Goal: Transaction & Acquisition: Purchase product/service

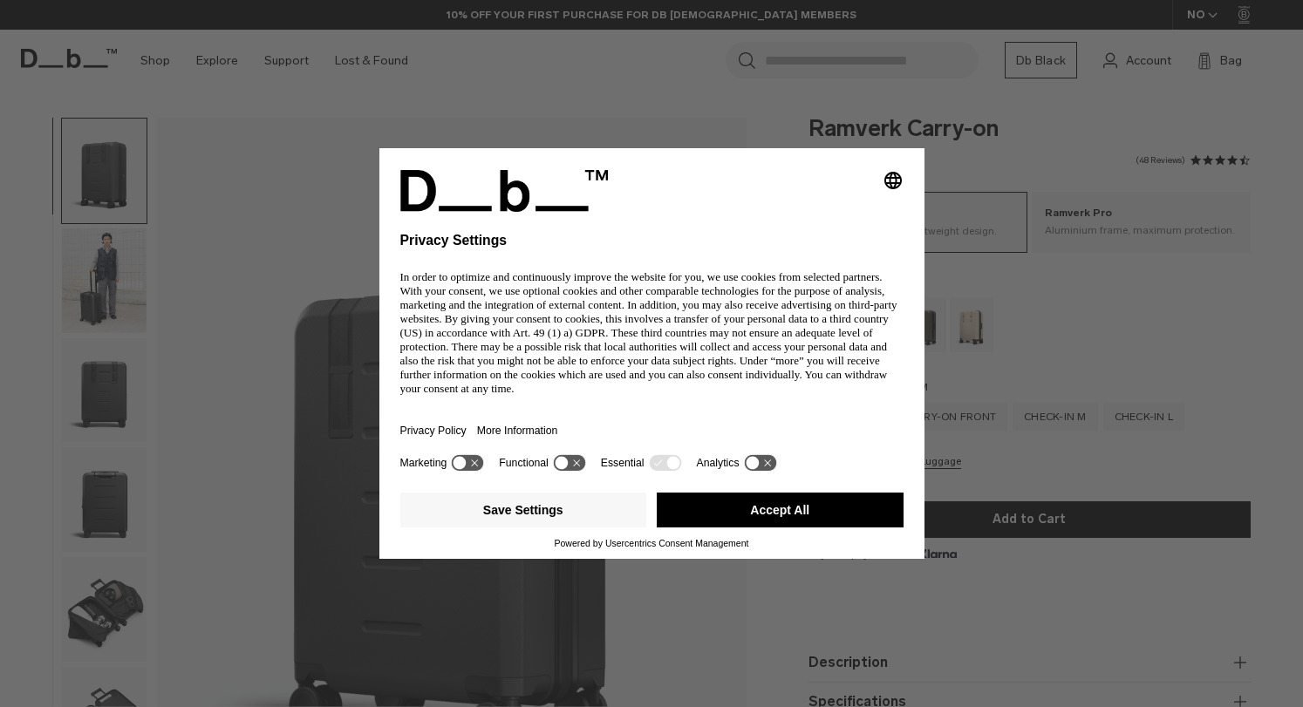
click at [105, 617] on div "Selecting an option will immediately change the language Privacy Settings In or…" at bounding box center [651, 353] width 1303 height 707
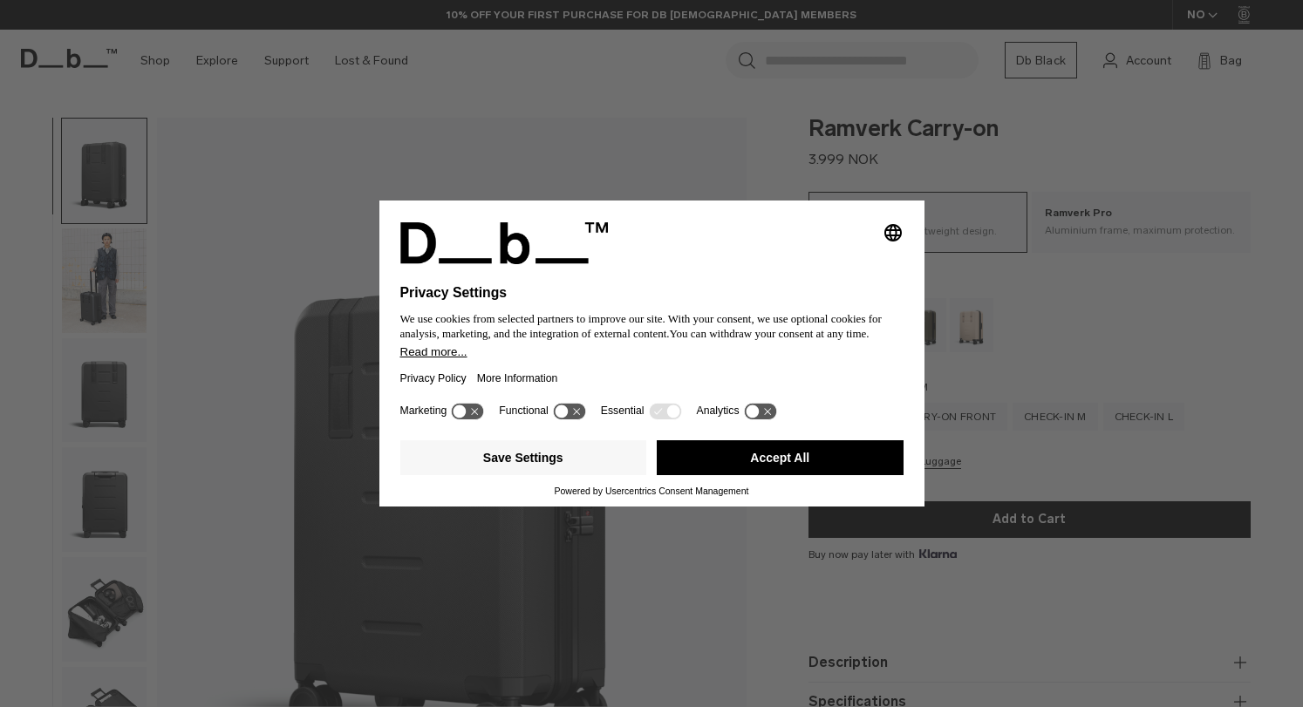
click at [791, 449] on button "Accept All" at bounding box center [780, 458] width 247 height 35
click at [92, 614] on div "Selecting an option will immediately change the language Privacy Settings We us…" at bounding box center [651, 353] width 1303 height 707
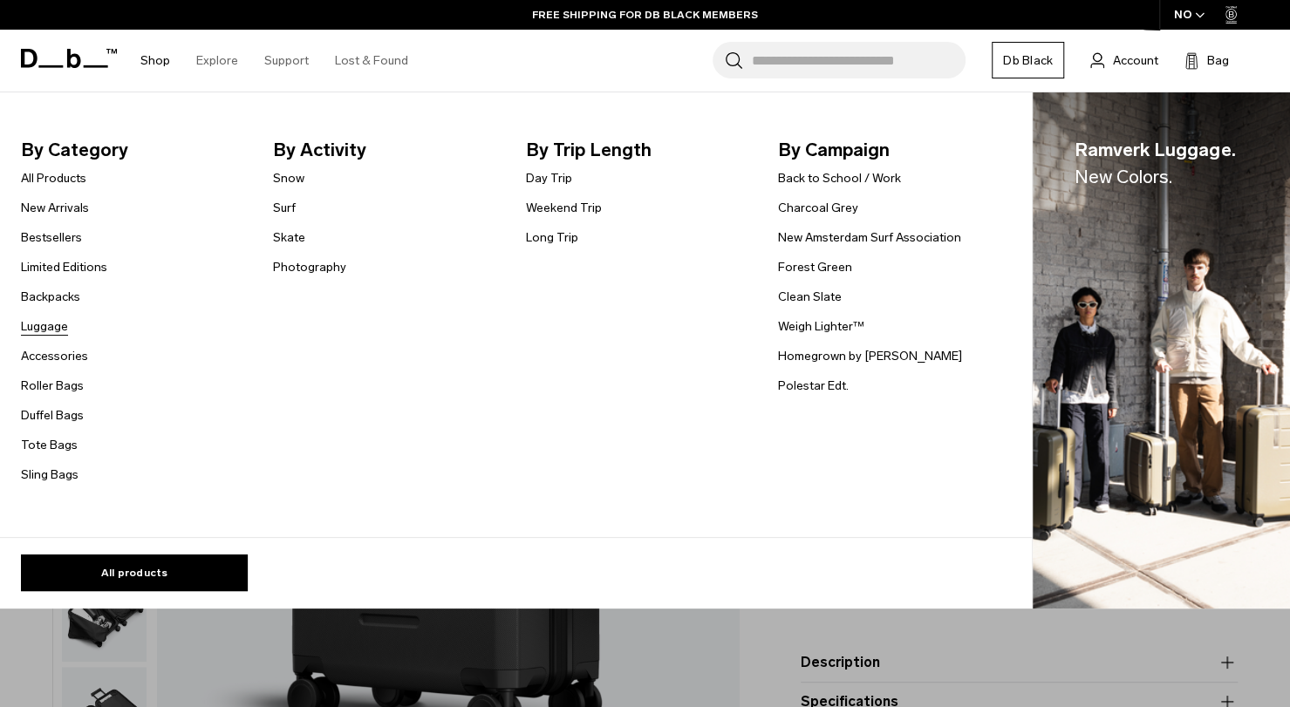
click at [51, 328] on link "Luggage" at bounding box center [44, 327] width 47 height 18
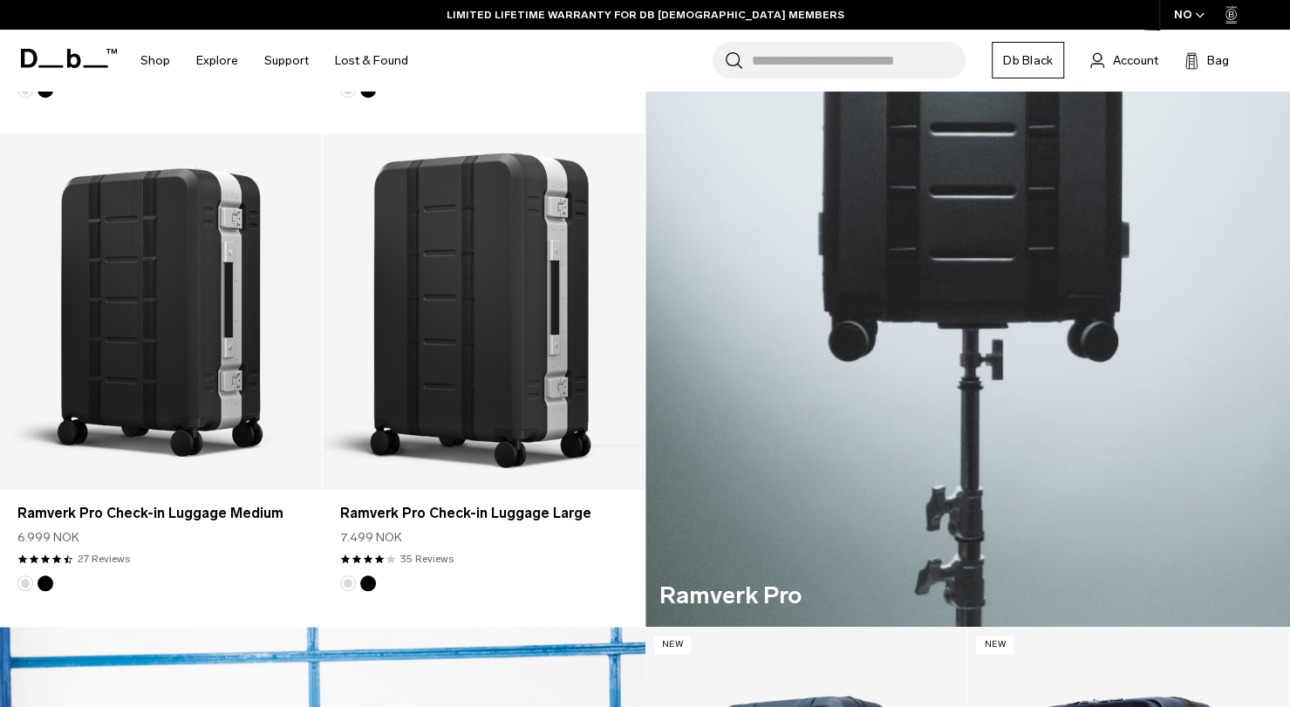
scroll to position [801, 0]
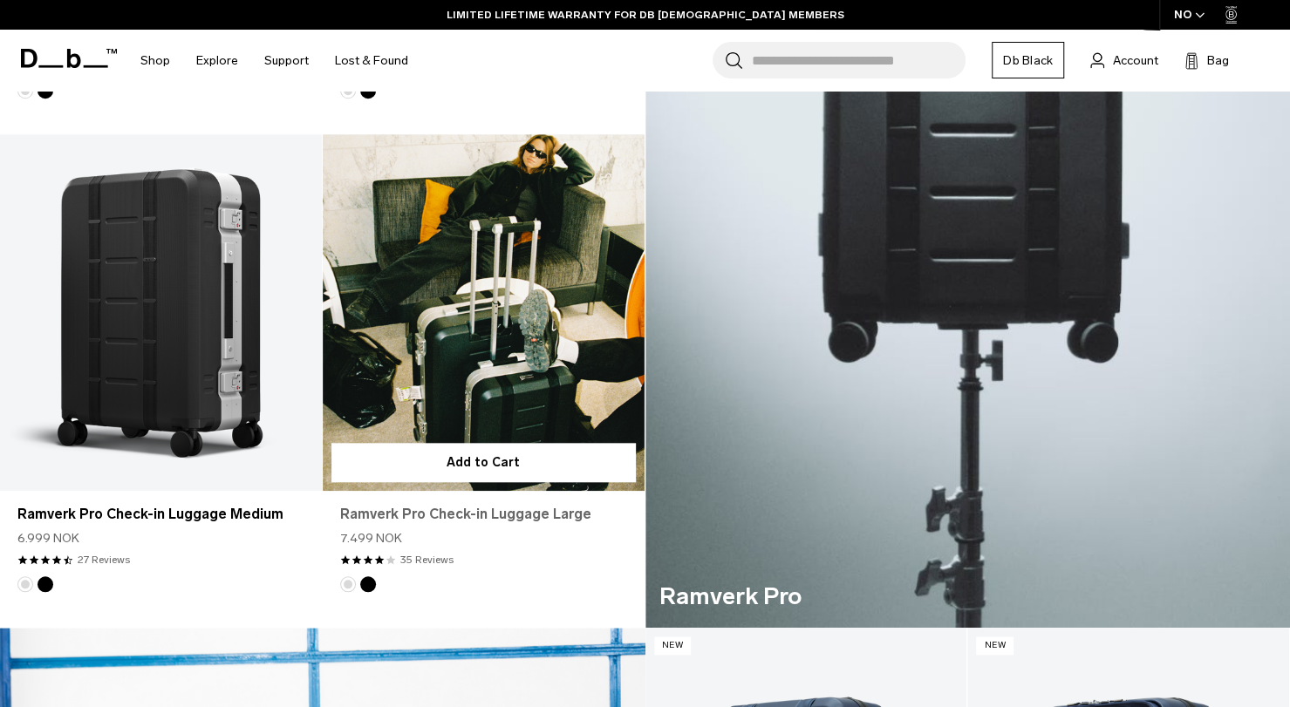
click at [525, 509] on link "Ramverk Pro Check-in Luggage Large" at bounding box center [483, 514] width 287 height 21
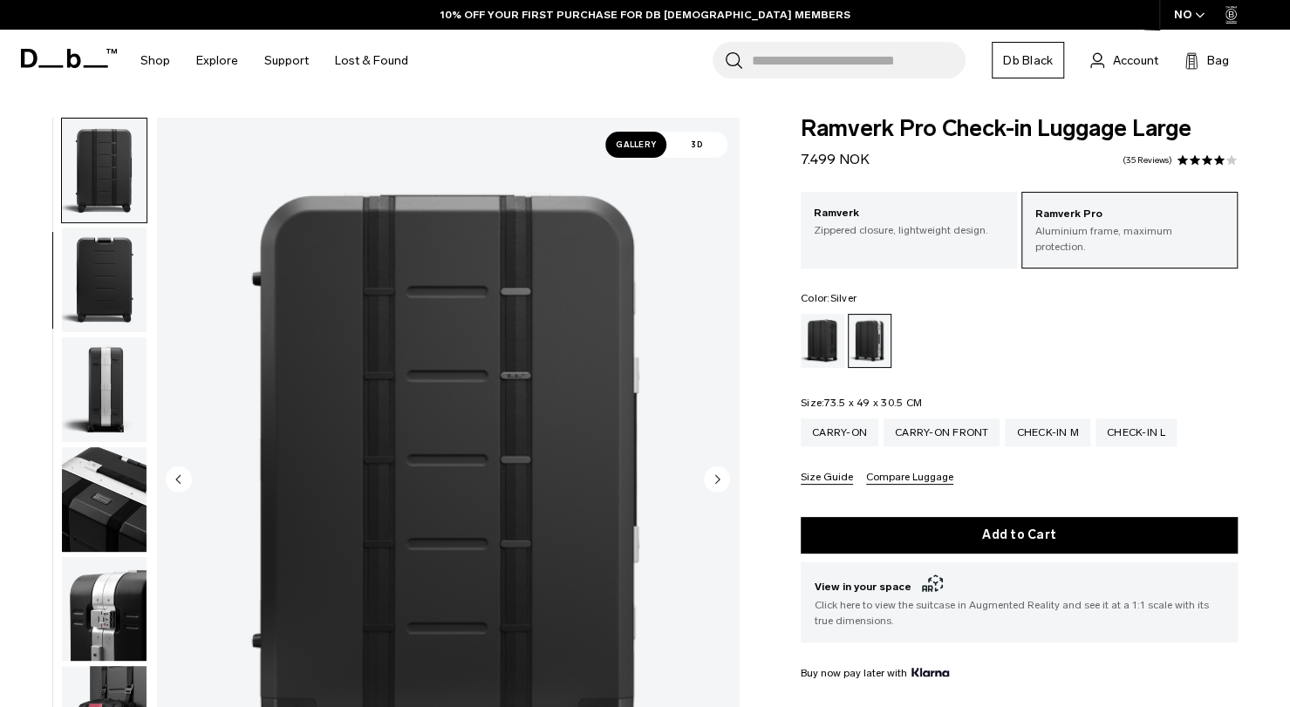
scroll to position [109, 0]
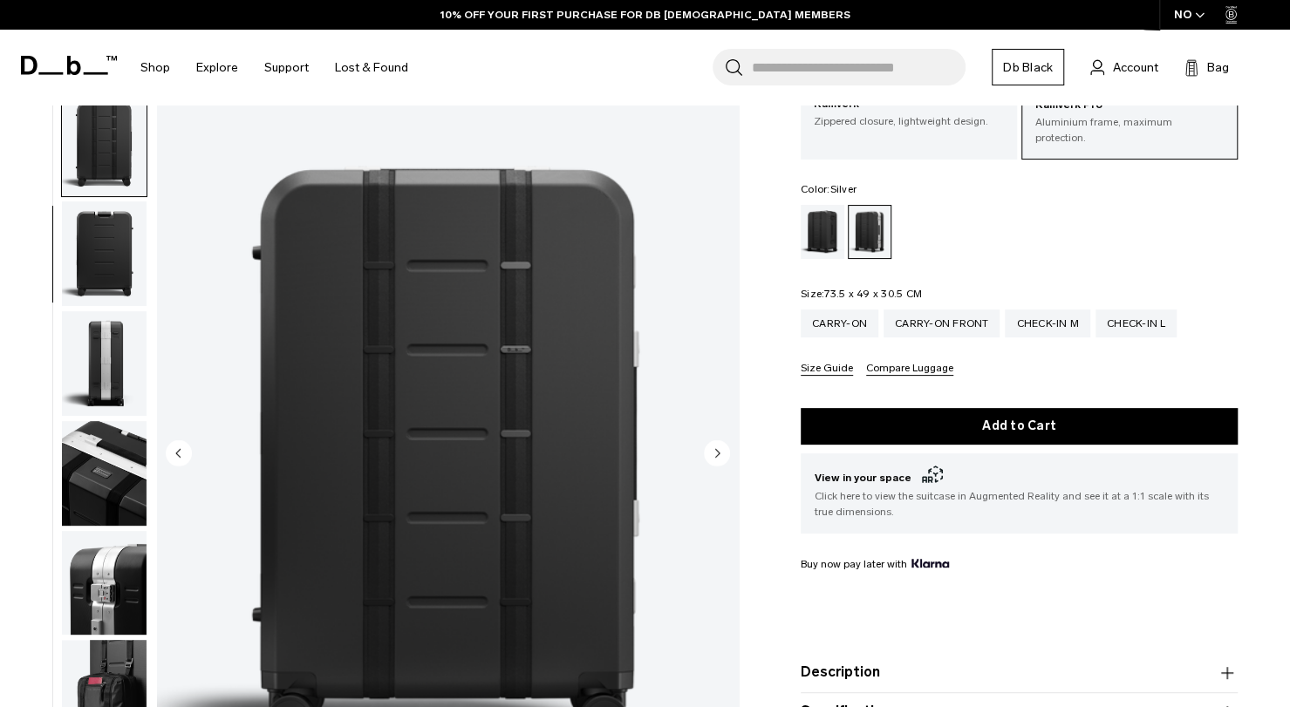
click at [713, 442] on circle "Next slide" at bounding box center [717, 453] width 26 height 26
